Goal: Task Accomplishment & Management: Use online tool/utility

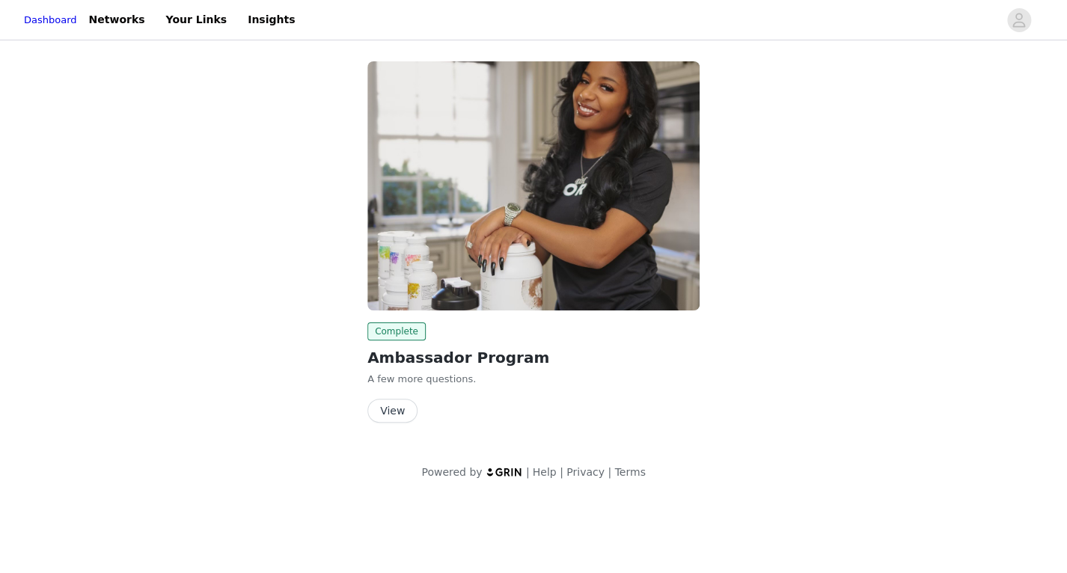
click at [395, 408] on button "View" at bounding box center [392, 411] width 50 height 24
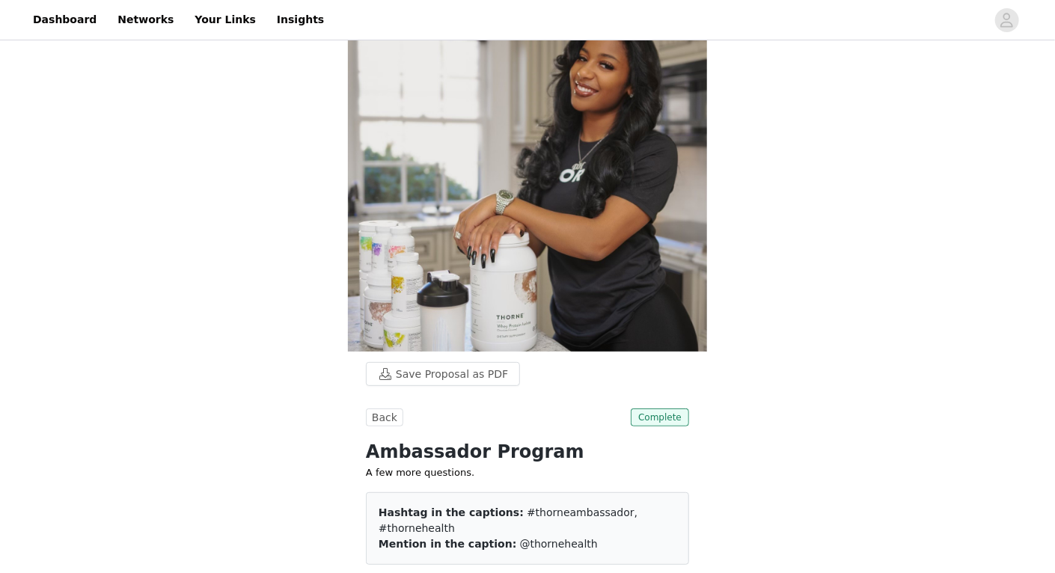
scroll to position [50, 0]
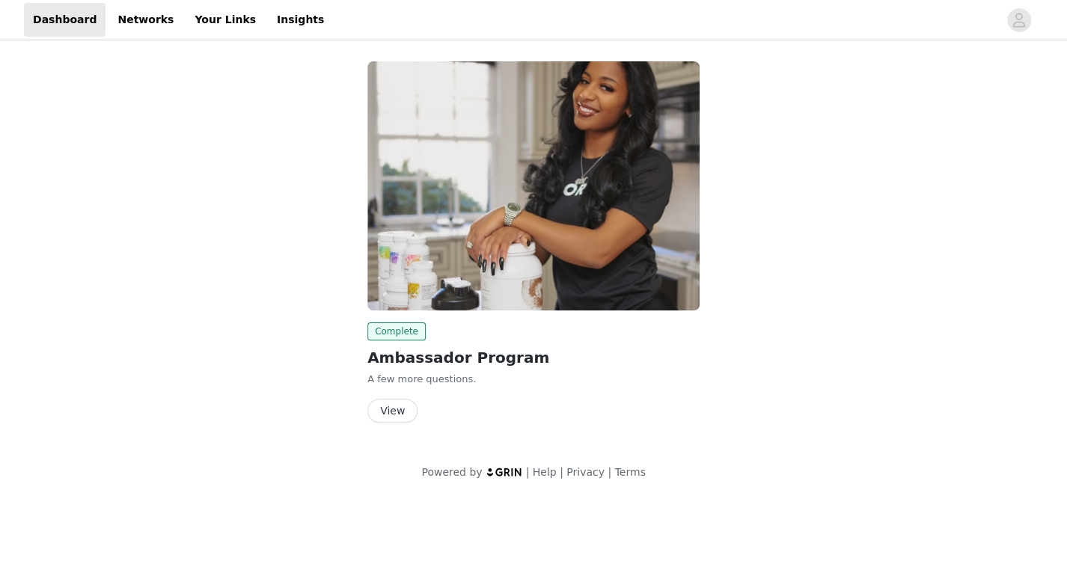
click at [397, 407] on button "View" at bounding box center [392, 411] width 50 height 24
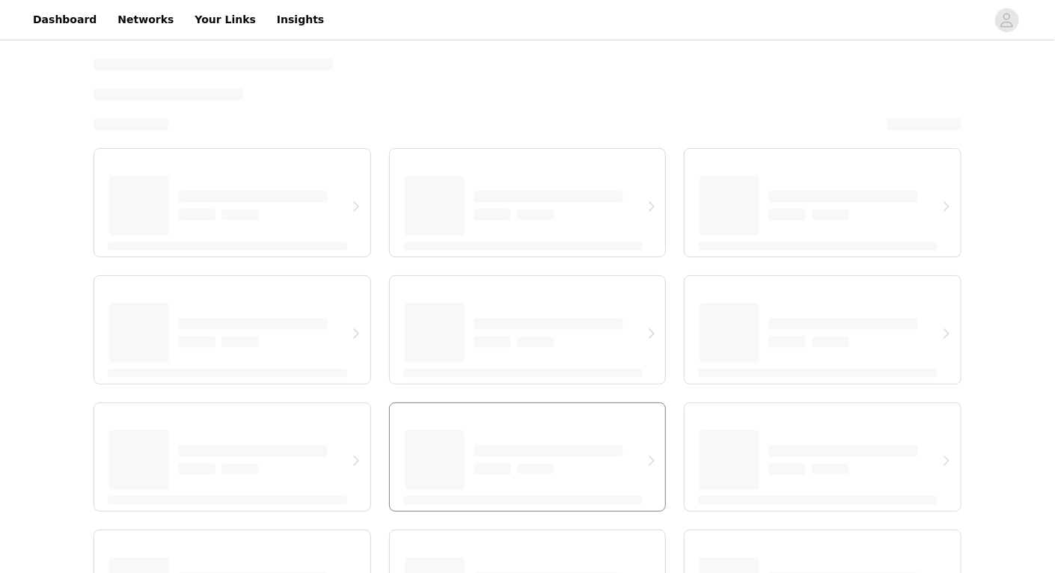
select select "12"
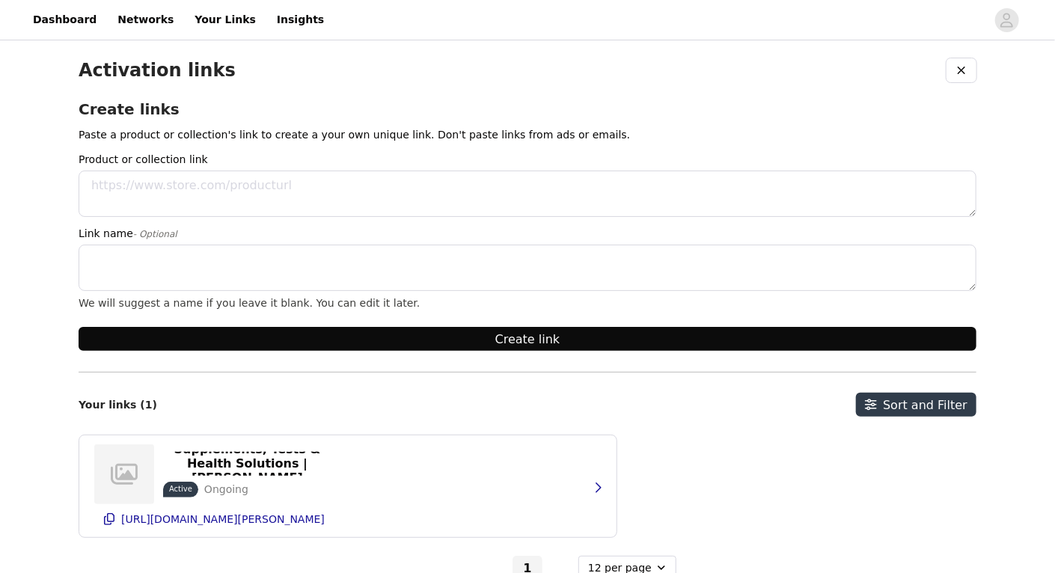
scroll to position [65, 0]
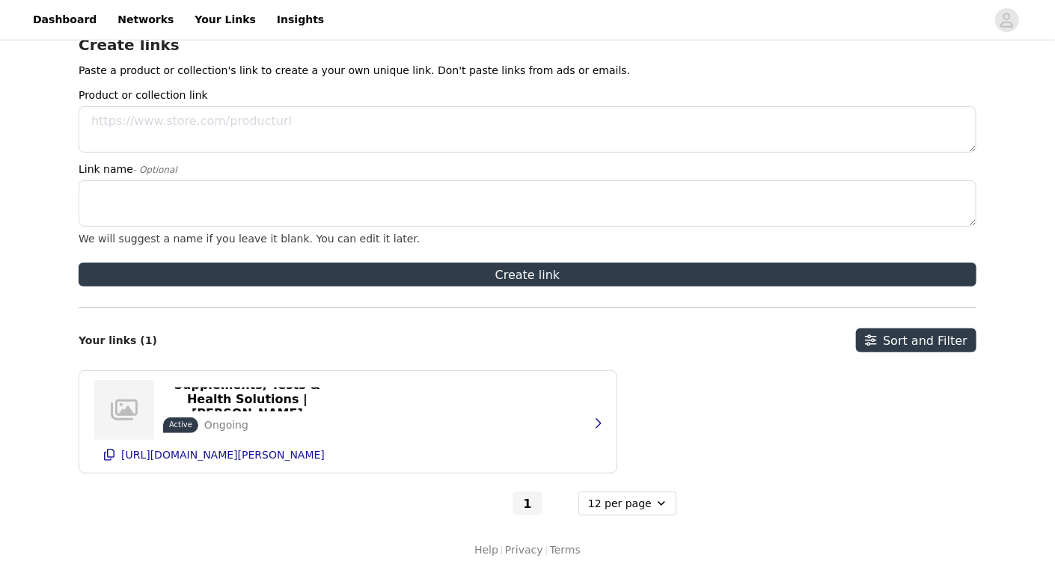
drag, startPoint x: 258, startPoint y: 457, endPoint x: 775, endPoint y: 362, distance: 525.7
click at [775, 362] on div "Activation links Create links Paste a product or collection's link to create a …" at bounding box center [528, 255] width 898 height 522
click at [596, 419] on icon "button" at bounding box center [598, 424] width 12 height 12
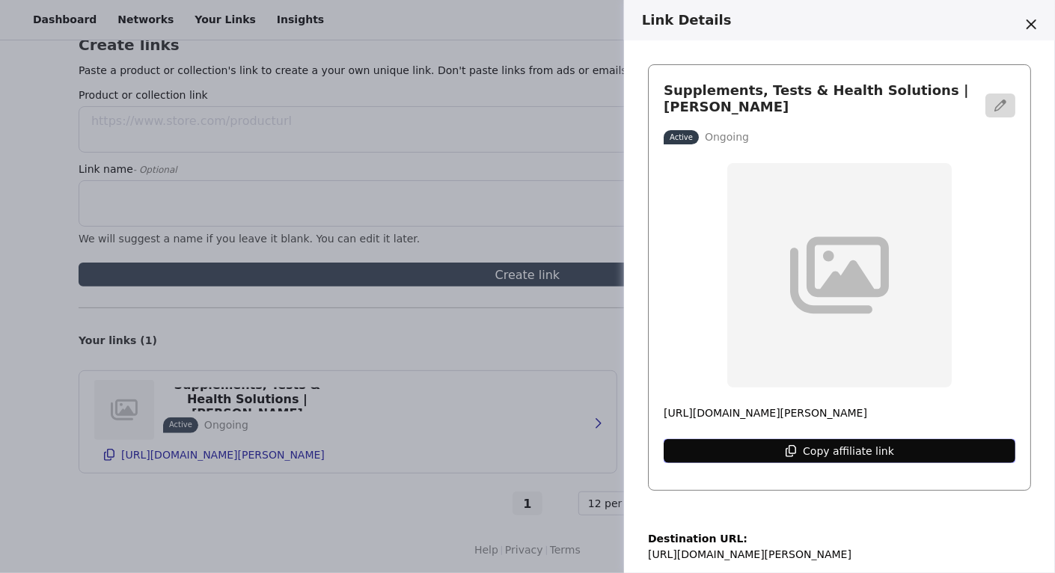
click at [805, 458] on ul "Copy affiliate link" at bounding box center [848, 451] width 97 height 18
